Goal: Connect with others: Connect with others

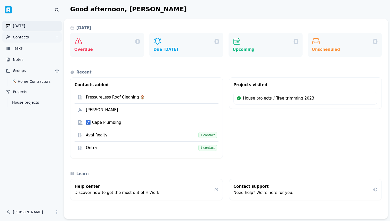
click at [26, 38] on link "Contacts" at bounding box center [32, 37] width 60 height 11
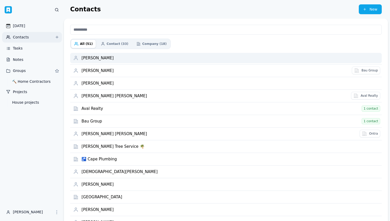
click at [113, 58] on div "[PERSON_NAME]" at bounding box center [230, 58] width 297 height 5
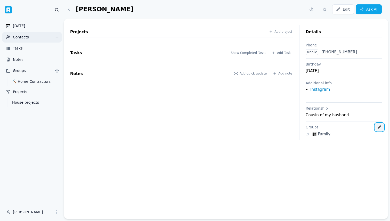
click at [380, 128] on icon at bounding box center [380, 127] width 4 height 4
click at [378, 127] on icon at bounding box center [380, 127] width 4 height 4
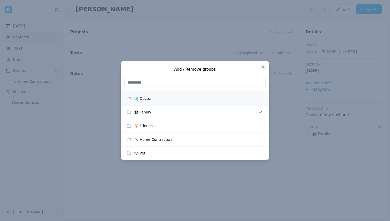
click at [183, 102] on button "🩺 Doctor" at bounding box center [195, 98] width 149 height 13
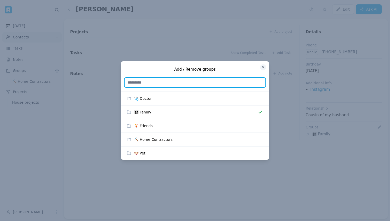
click at [211, 83] on input "text" at bounding box center [194, 83] width 141 height 10
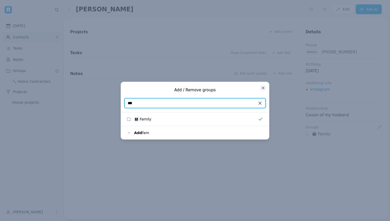
type input "***"
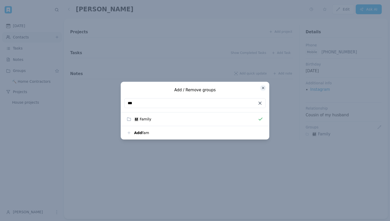
click at [260, 103] on line at bounding box center [260, 103] width 3 height 3
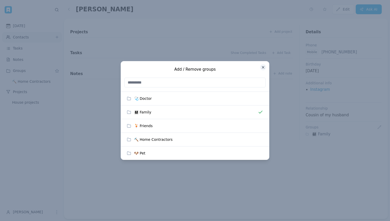
click at [323, 169] on button "button" at bounding box center [195, 110] width 390 height 221
